Goal: Obtain resource: Download file/media

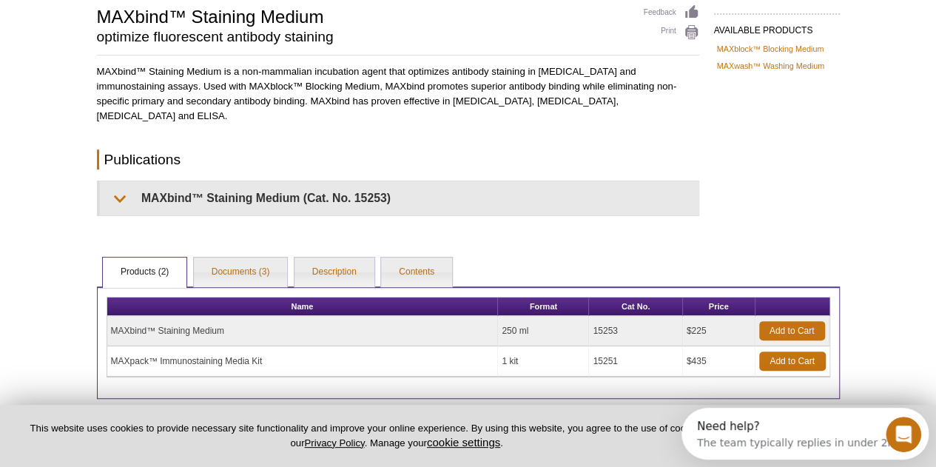
scroll to position [212, 0]
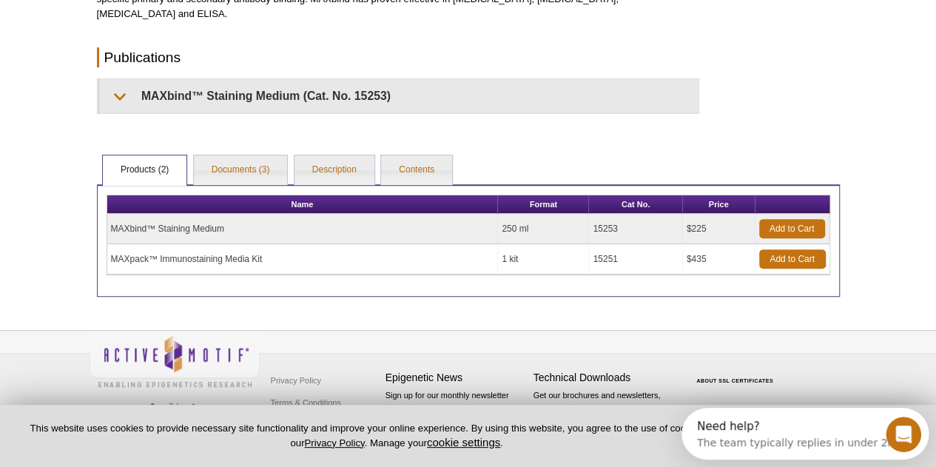
click at [340, 220] on td "MAXbind™ Staining Medium" at bounding box center [302, 229] width 391 height 30
click at [331, 254] on td "MAXpack™ Immunostaining Media Kit" at bounding box center [302, 259] width 391 height 30
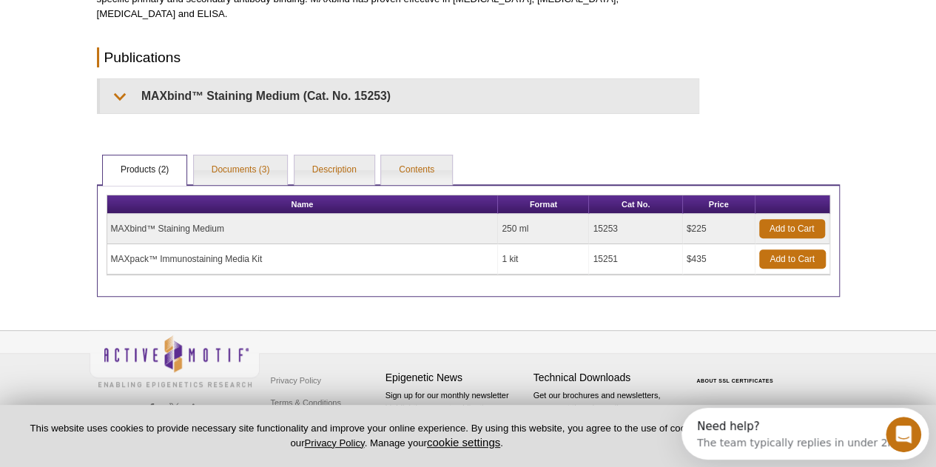
click at [331, 254] on td "MAXpack™ Immunostaining Media Kit" at bounding box center [302, 259] width 391 height 30
click at [264, 170] on link "Documents (3)" at bounding box center [241, 170] width 94 height 30
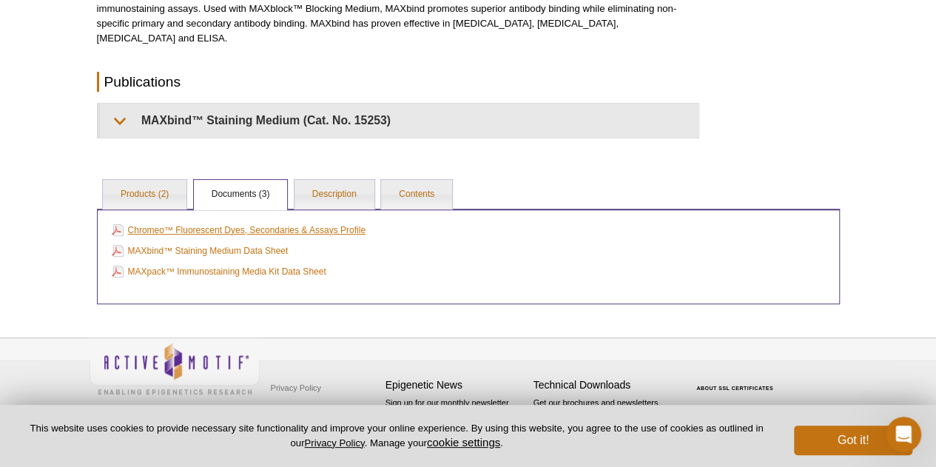
scroll to position [186, 0]
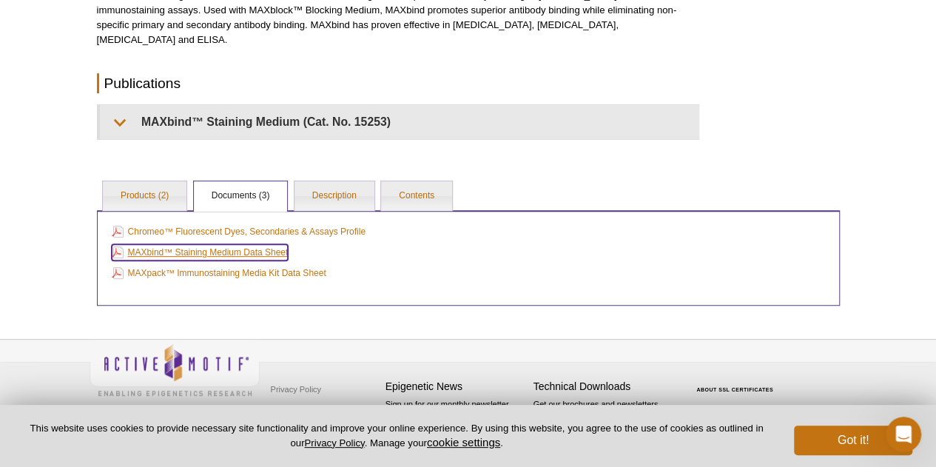
click at [253, 252] on link "MAXbind™ Staining Medium Data Sheet" at bounding box center [200, 252] width 177 height 16
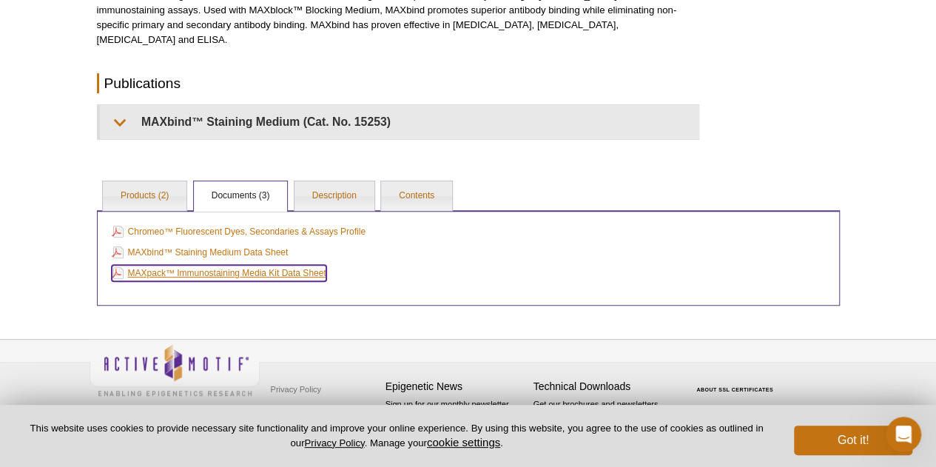
click at [249, 268] on link "MAXpack™ Immunostaining Media Kit Data Sheet" at bounding box center [219, 273] width 215 height 16
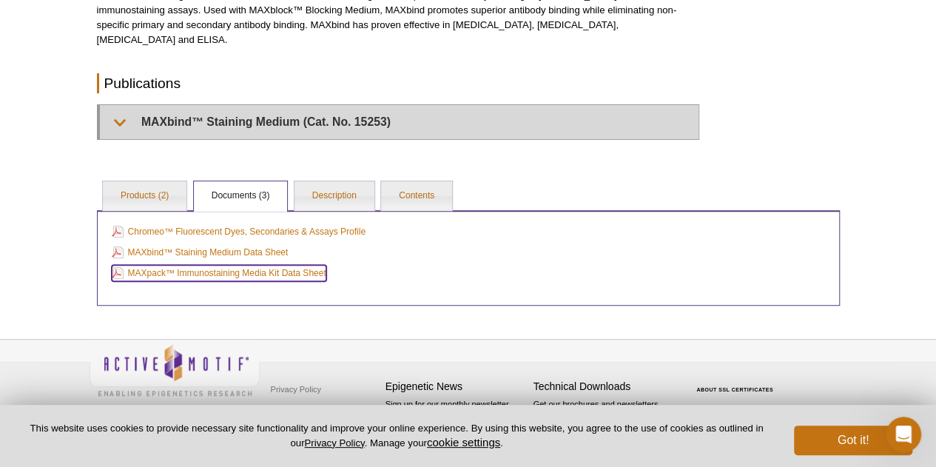
scroll to position [0, 0]
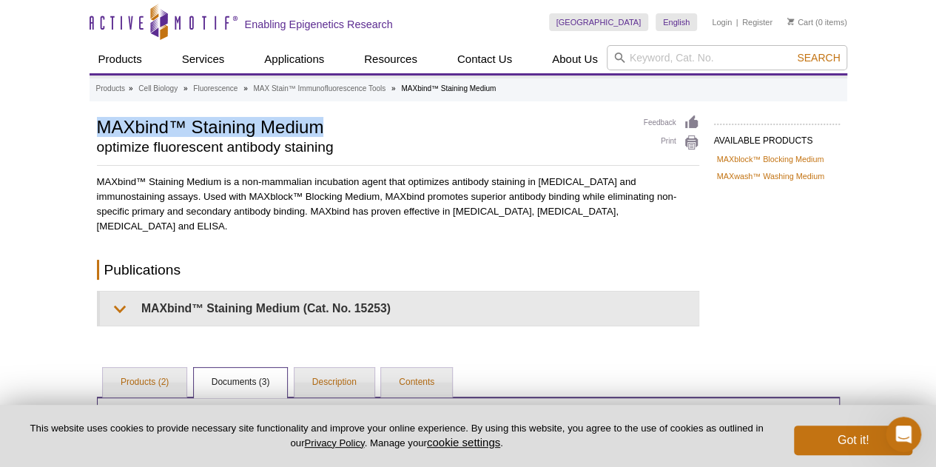
drag, startPoint x: 95, startPoint y: 125, endPoint x: 330, endPoint y: 127, distance: 234.5
click at [330, 127] on div "AVAILABLE PRODUCTS MAXblock™ Blocking Medium MAXwash™ Washing Medium Available …" at bounding box center [468, 303] width 757 height 377
